Goal: Browse casually: Explore the website without a specific task or goal

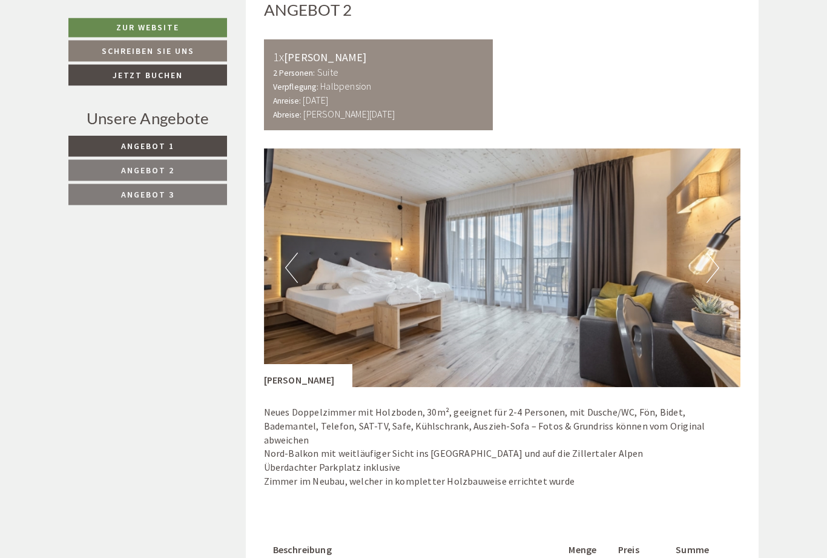
scroll to position [1570, 0]
click at [708, 266] on button "Next" at bounding box center [713, 267] width 13 height 30
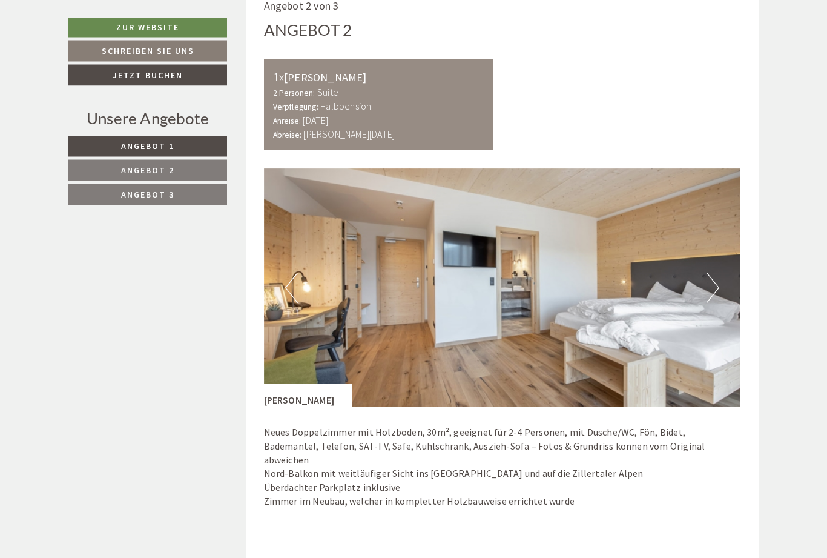
scroll to position [1552, 0]
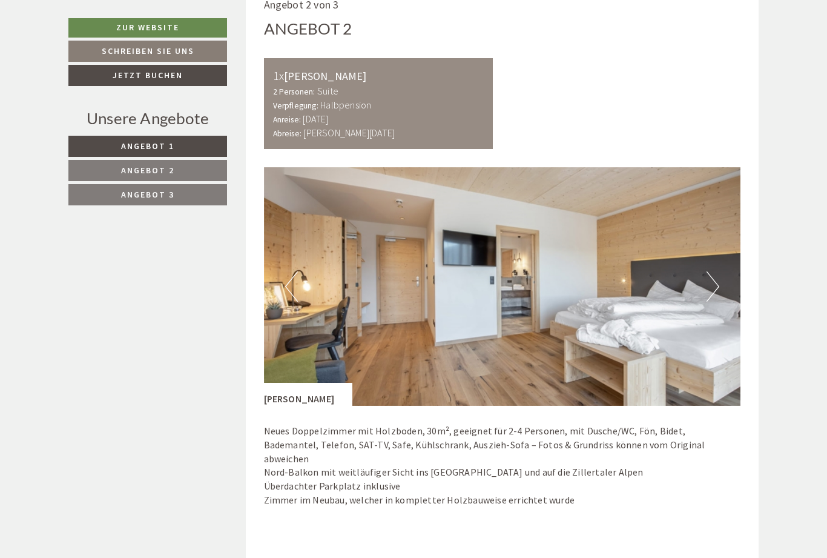
click at [710, 279] on button "Next" at bounding box center [713, 286] width 13 height 30
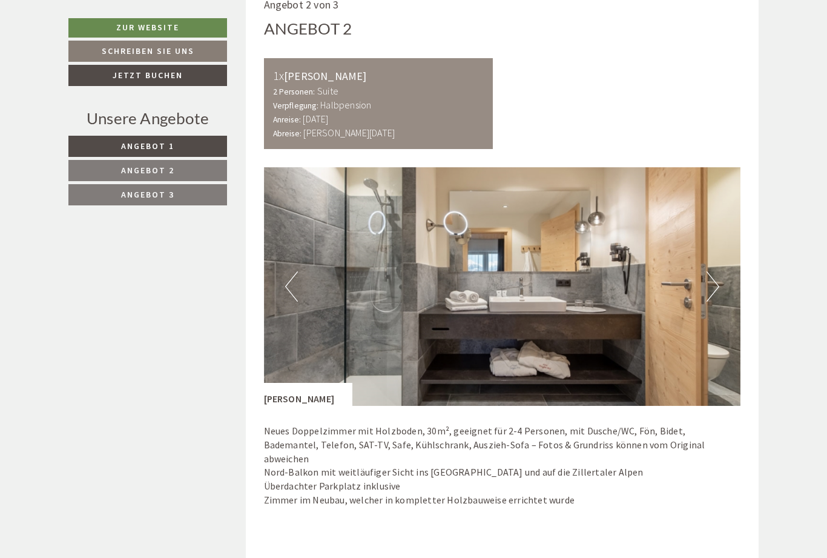
click at [714, 279] on button "Next" at bounding box center [713, 286] width 13 height 30
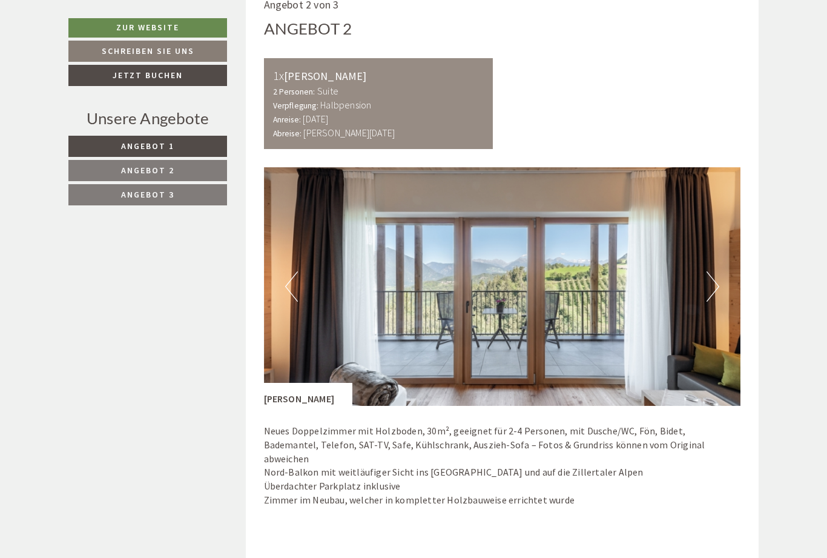
click at [698, 286] on img at bounding box center [502, 286] width 477 height 239
click at [713, 282] on button "Next" at bounding box center [713, 286] width 13 height 30
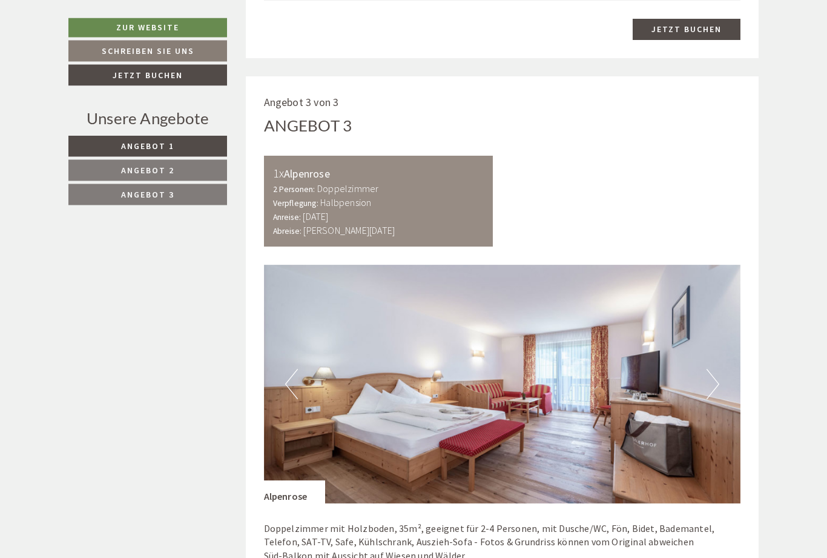
scroll to position [2246, 0]
click at [709, 364] on img at bounding box center [502, 384] width 477 height 239
click at [709, 369] on img at bounding box center [502, 384] width 477 height 239
click at [719, 357] on img at bounding box center [502, 384] width 477 height 239
click at [710, 366] on img at bounding box center [502, 384] width 477 height 239
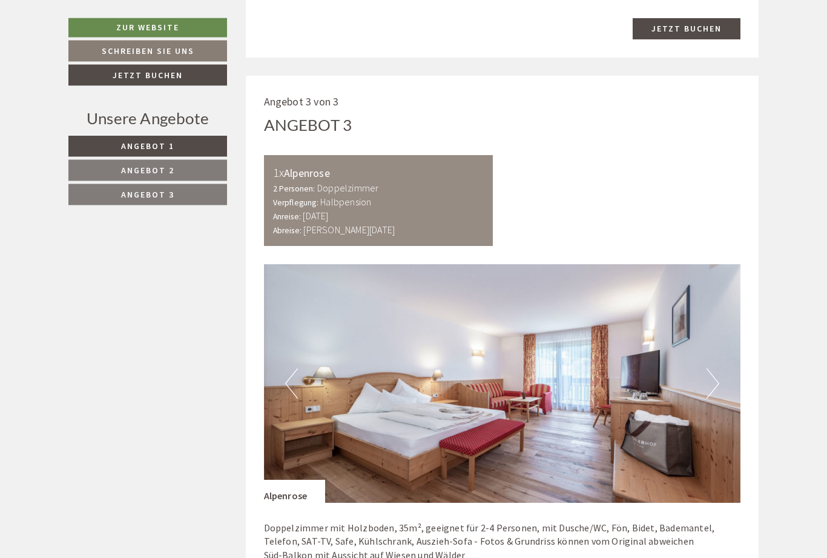
scroll to position [2246, 0]
click at [297, 368] on button "Previous" at bounding box center [291, 383] width 13 height 30
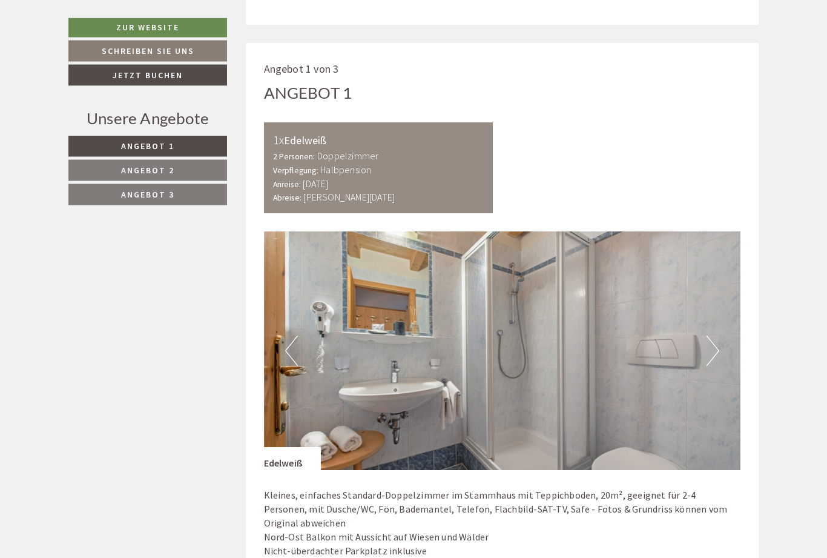
scroll to position [697, 0]
click at [694, 351] on img at bounding box center [502, 350] width 477 height 239
click at [713, 346] on button "Next" at bounding box center [713, 350] width 13 height 30
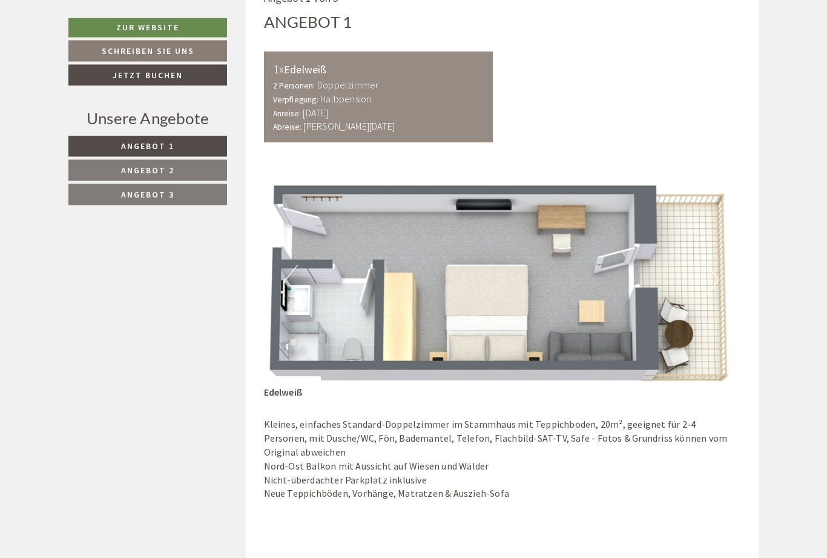
scroll to position [767, 0]
click at [707, 288] on button "Next" at bounding box center [713, 280] width 13 height 30
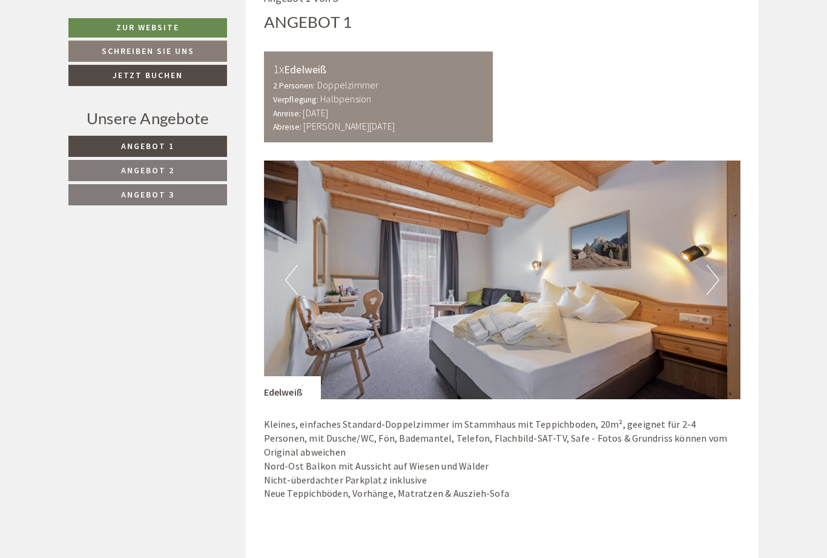
click at [711, 274] on button "Next" at bounding box center [713, 280] width 13 height 30
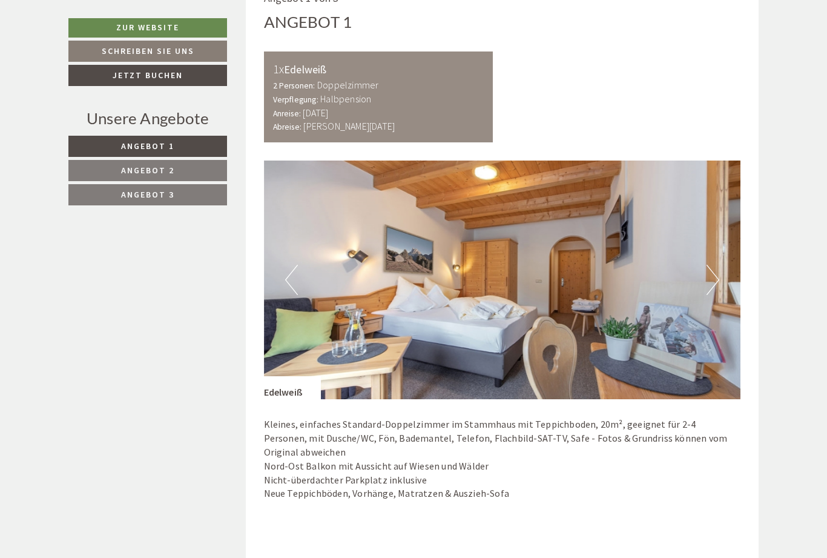
click at [710, 271] on button "Next" at bounding box center [713, 280] width 13 height 30
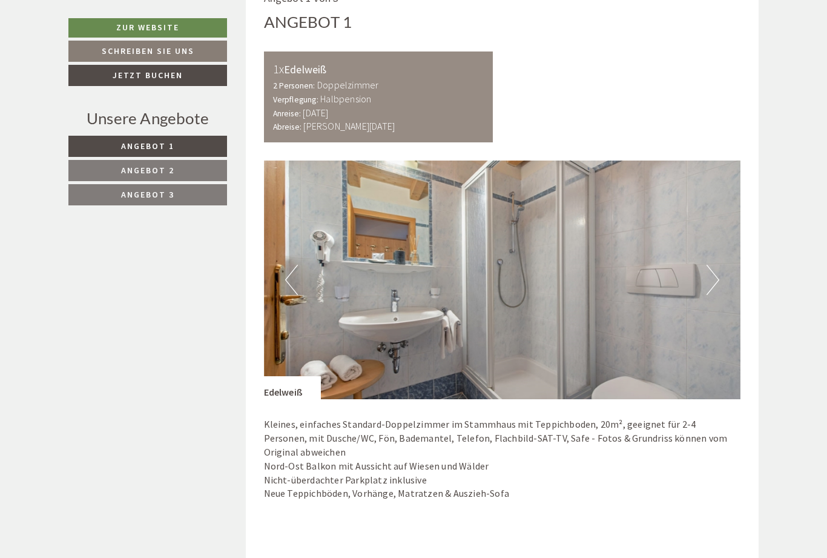
click at [707, 277] on button "Next" at bounding box center [713, 280] width 13 height 30
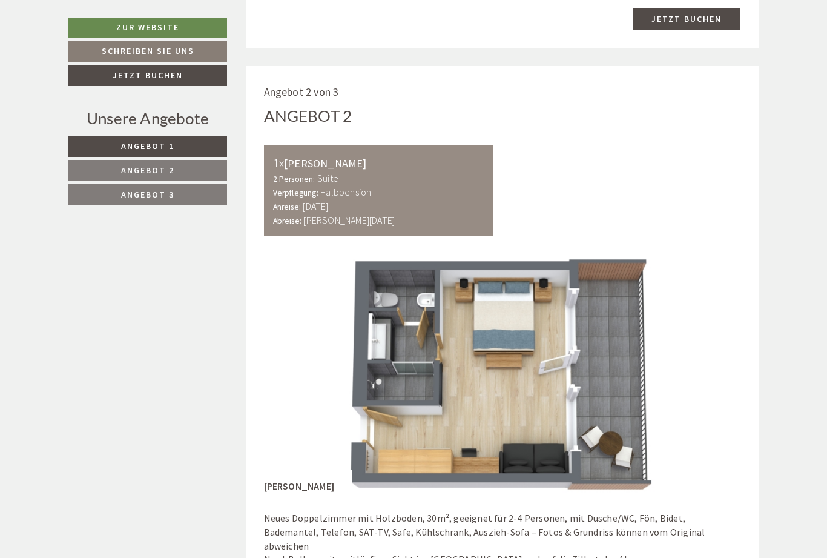
scroll to position [1481, 0]
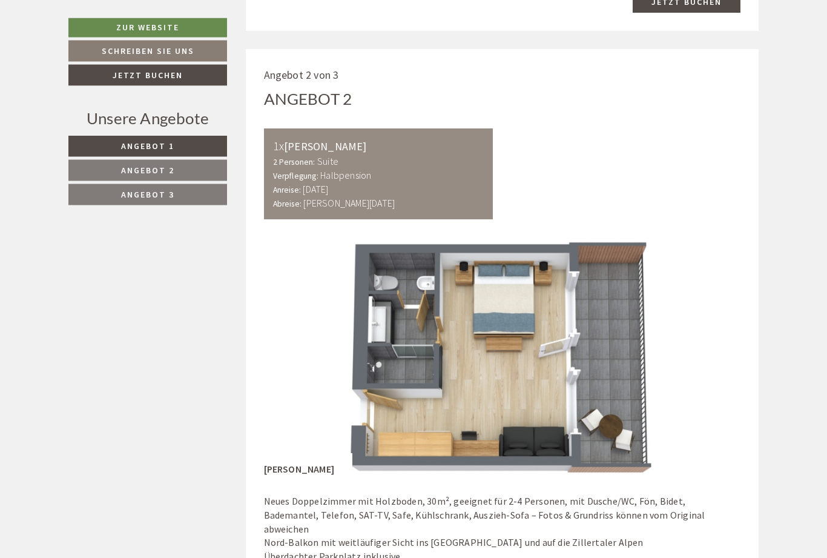
click at [652, 334] on img at bounding box center [502, 357] width 477 height 239
click at [701, 338] on img at bounding box center [502, 357] width 477 height 239
click at [693, 320] on img at bounding box center [502, 357] width 477 height 239
click at [739, 349] on img at bounding box center [502, 357] width 477 height 239
click at [653, 366] on img at bounding box center [502, 357] width 477 height 239
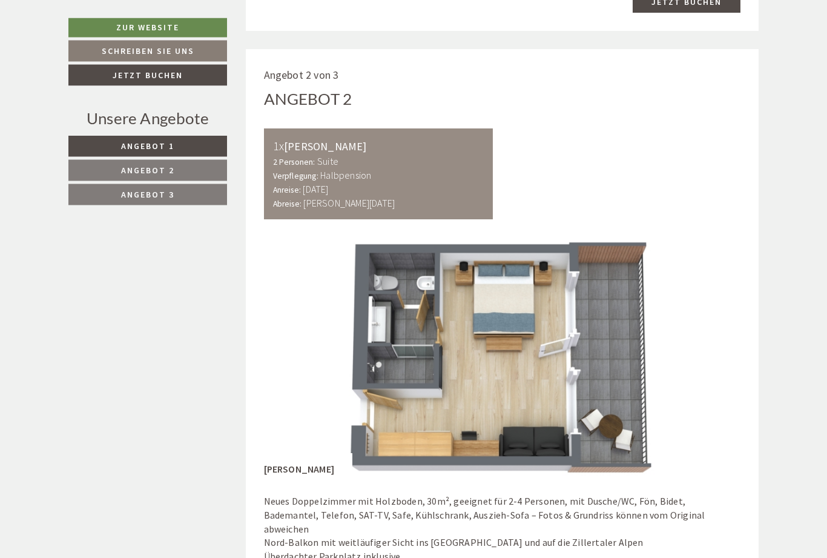
click at [601, 344] on img at bounding box center [502, 357] width 477 height 239
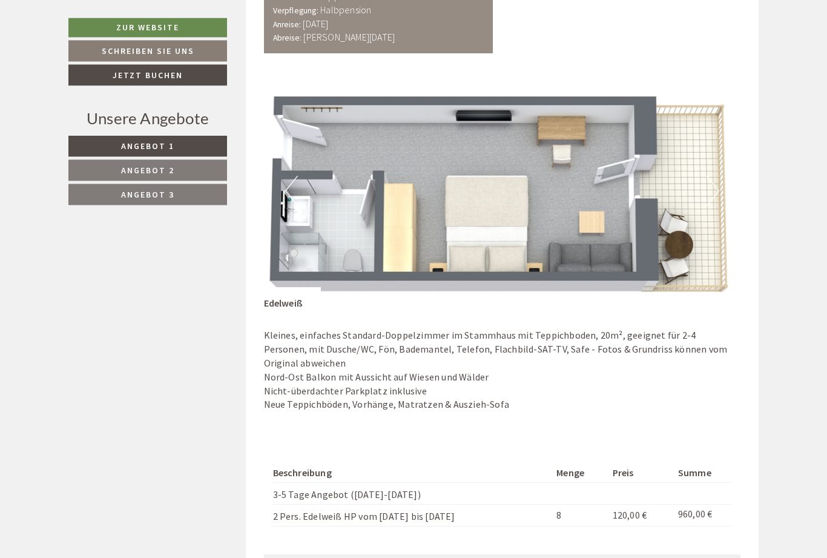
scroll to position [856, 0]
